Goal: Obtain resource: Download file/media

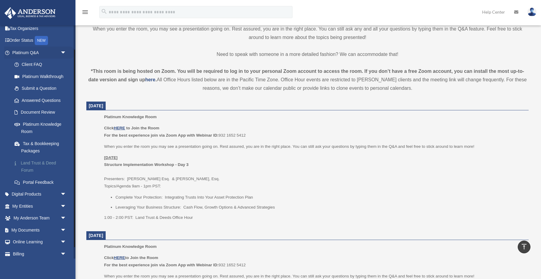
scroll to position [29, 0]
click at [63, 228] on span "arrow_drop_down" at bounding box center [66, 229] width 12 height 12
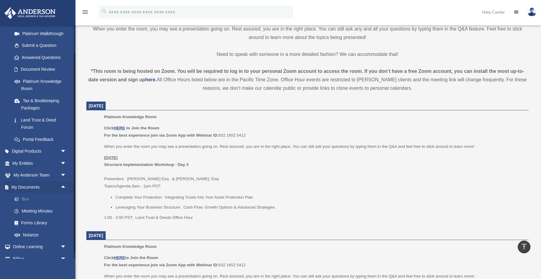
scroll to position [73, 0]
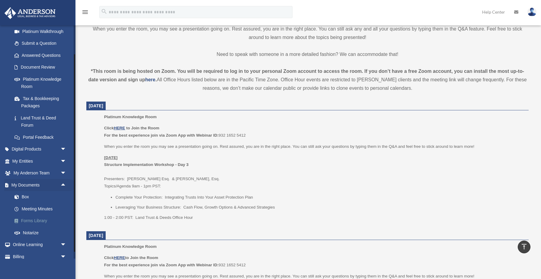
click at [37, 221] on link "Forms Library" at bounding box center [41, 221] width 67 height 12
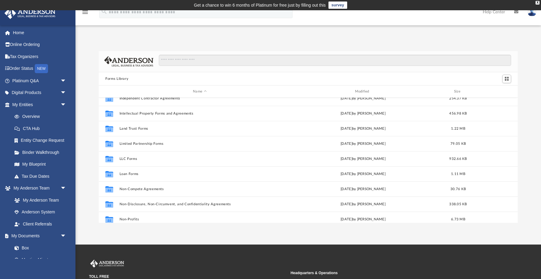
scroll to position [237, 0]
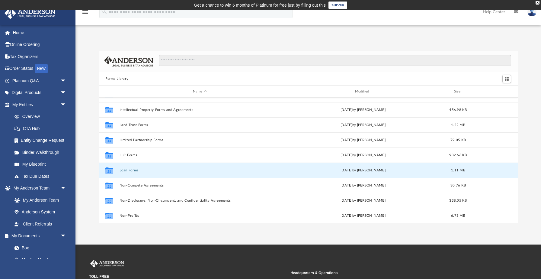
click at [132, 171] on button "Loan Forms" at bounding box center [200, 170] width 161 height 4
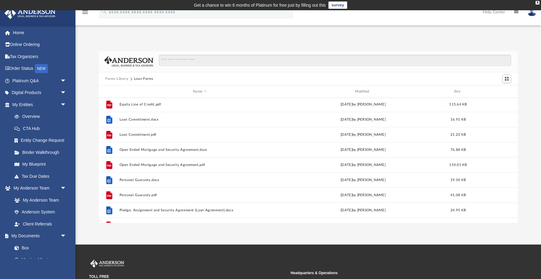
scroll to position [28, 0]
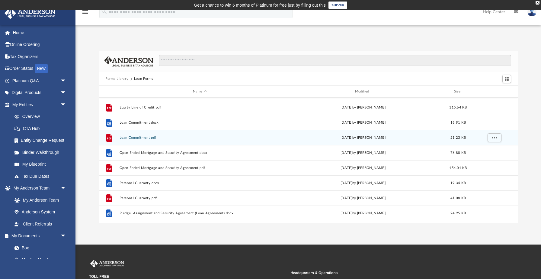
click at [142, 137] on button "Loan Commitment.pdf" at bounding box center [200, 138] width 161 height 4
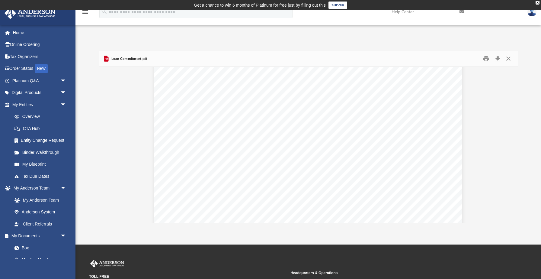
scroll to position [205, 0]
